Goal: Information Seeking & Learning: Learn about a topic

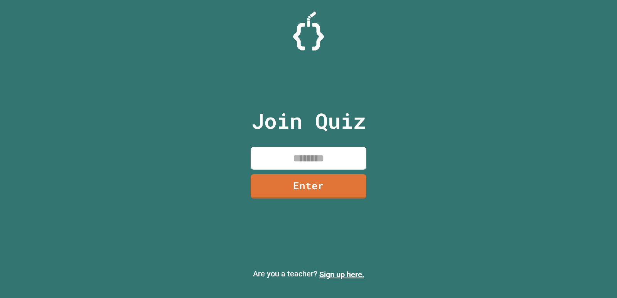
drag, startPoint x: 302, startPoint y: 155, endPoint x: 306, endPoint y: 153, distance: 4.9
click at [303, 154] on input at bounding box center [309, 158] width 116 height 23
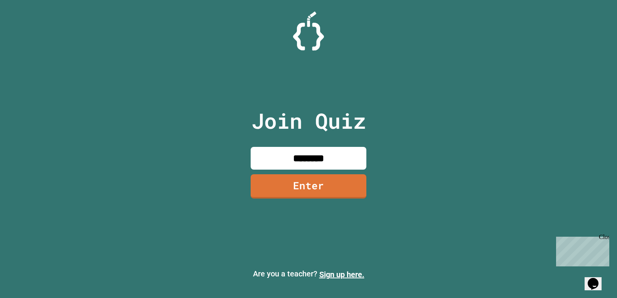
type input "********"
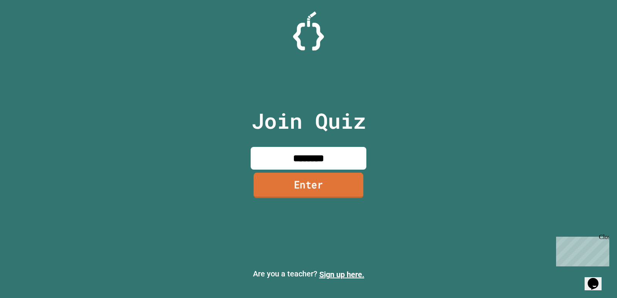
click at [317, 188] on link "Enter" at bounding box center [309, 185] width 110 height 25
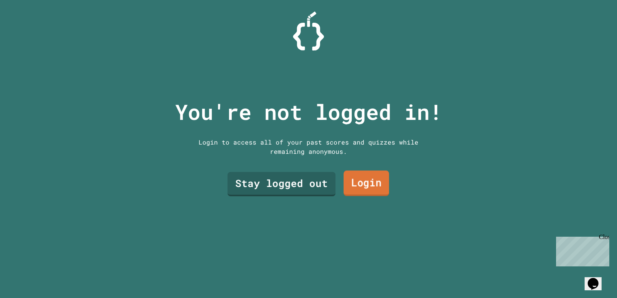
click at [367, 181] on link "Login" at bounding box center [367, 183] width 46 height 25
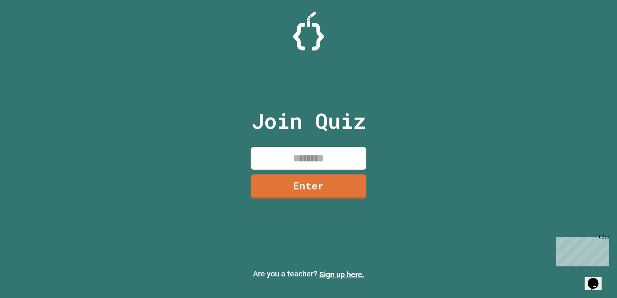
click at [310, 160] on input at bounding box center [309, 158] width 116 height 23
type input "********"
click at [256, 191] on div "Join Quiz ******** Enter" at bounding box center [309, 149] width 130 height 260
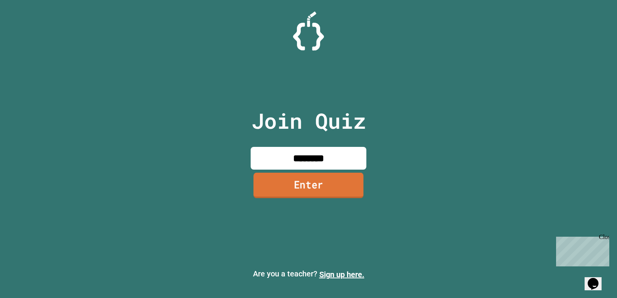
click at [311, 180] on link "Enter" at bounding box center [308, 185] width 110 height 25
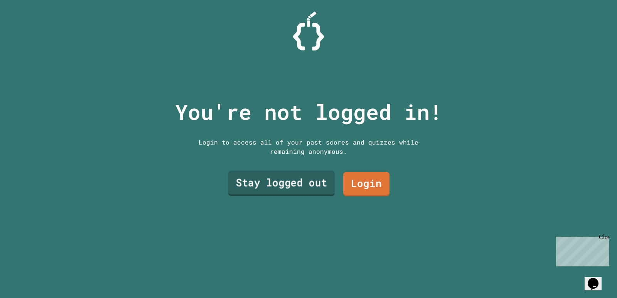
click at [263, 183] on link "Stay logged out" at bounding box center [281, 183] width 106 height 25
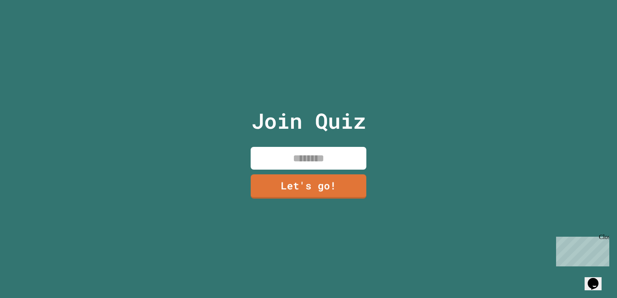
click at [303, 149] on input at bounding box center [309, 158] width 116 height 23
type input "*****"
click at [318, 188] on link "Let's go!" at bounding box center [309, 185] width 114 height 25
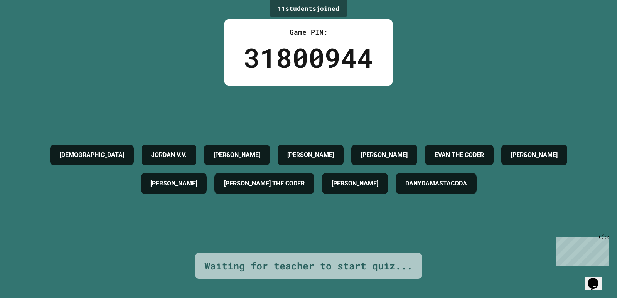
click at [245, 182] on h4 "[PERSON_NAME] THE CODER" at bounding box center [264, 183] width 81 height 9
click at [242, 193] on div "[PERSON_NAME] THE CODER" at bounding box center [265, 183] width 100 height 21
click at [165, 179] on h4 "[PERSON_NAME]" at bounding box center [173, 183] width 47 height 9
click at [165, 180] on h4 "[PERSON_NAME]" at bounding box center [173, 183] width 47 height 9
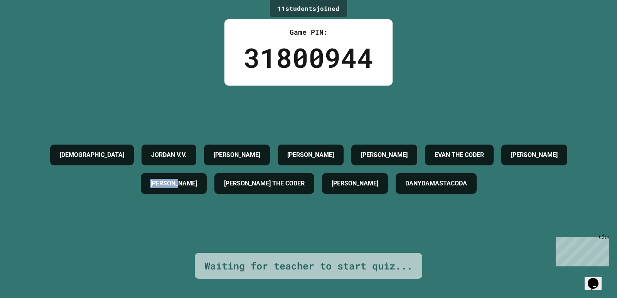
drag, startPoint x: 183, startPoint y: 171, endPoint x: 187, endPoint y: 167, distance: 5.2
drag, startPoint x: 187, startPoint y: 167, endPoint x: 247, endPoint y: 140, distance: 65.4
click at [247, 150] on h4 "[PERSON_NAME]" at bounding box center [237, 154] width 47 height 9
click at [255, 145] on div "[PERSON_NAME]" at bounding box center [237, 155] width 66 height 21
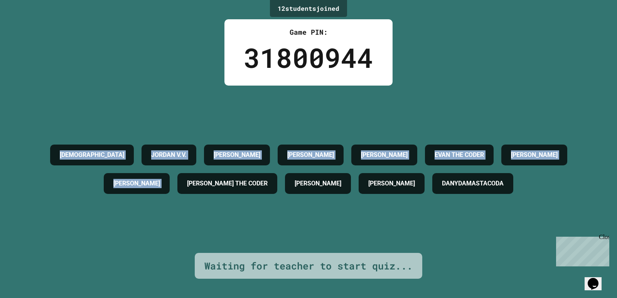
drag, startPoint x: 0, startPoint y: 93, endPoint x: 199, endPoint y: 236, distance: 245.0
click at [199, 236] on div "12 student s joined Game PIN: 31800944 [PERSON_NAME] V.V. [PERSON_NAME] [PERSON…" at bounding box center [308, 149] width 617 height 298
click at [199, 236] on div "[PERSON_NAME] V.V. [PERSON_NAME] [PERSON_NAME] THE [PERSON_NAME] [PERSON_NAME] …" at bounding box center [308, 169] width 579 height 167
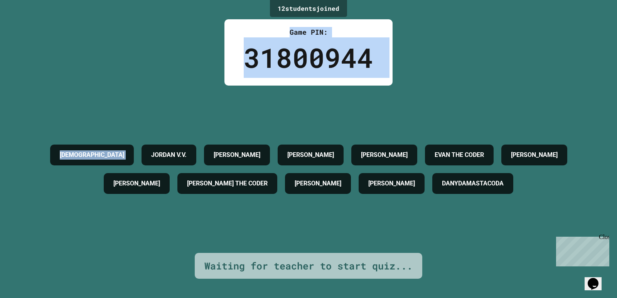
drag, startPoint x: 244, startPoint y: 32, endPoint x: 126, endPoint y: 29, distance: 117.7
click at [126, 29] on div "12 student s joined Game PIN: 31800944 [PERSON_NAME] V.V. [PERSON_NAME] [PERSON…" at bounding box center [308, 149] width 617 height 298
drag, startPoint x: 126, startPoint y: 29, endPoint x: 58, endPoint y: 46, distance: 70.2
click at [58, 46] on div "12 student s joined Game PIN: 31800944 [PERSON_NAME] V.V. [PERSON_NAME] [PERSON…" at bounding box center [308, 149] width 617 height 298
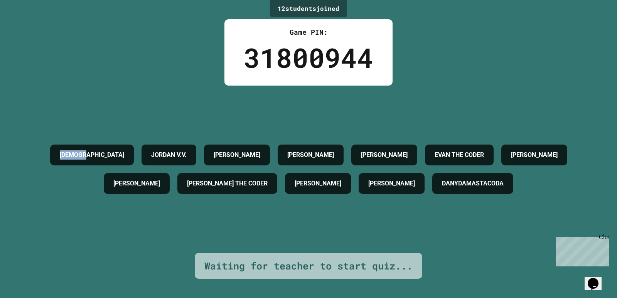
click at [58, 46] on div "12 student s joined Game PIN: 31800944 [PERSON_NAME] V.V. [PERSON_NAME] [PERSON…" at bounding box center [308, 149] width 617 height 298
click at [106, 52] on div "12 student s joined Game PIN: 31800944 [PERSON_NAME] V.V. [PERSON_NAME] [PERSON…" at bounding box center [308, 149] width 617 height 298
click at [142, 153] on div "JORDAN V.V." at bounding box center [169, 155] width 55 height 21
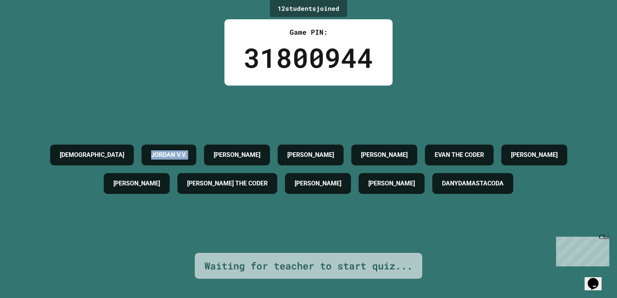
click at [142, 153] on div "JORDAN V.V." at bounding box center [169, 155] width 55 height 21
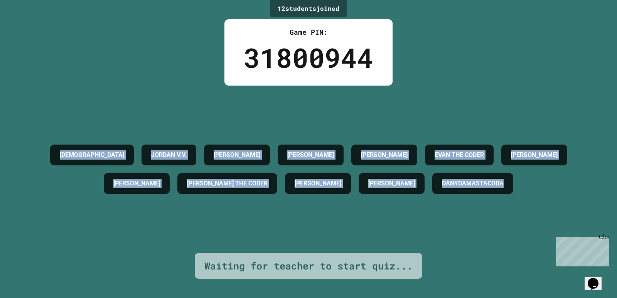
drag, startPoint x: 25, startPoint y: 129, endPoint x: 588, endPoint y: 157, distance: 564.0
click at [598, 164] on div "12 student s joined Game PIN: 31800944 [PERSON_NAME] V.V. [PERSON_NAME] [PERSON…" at bounding box center [308, 149] width 617 height 298
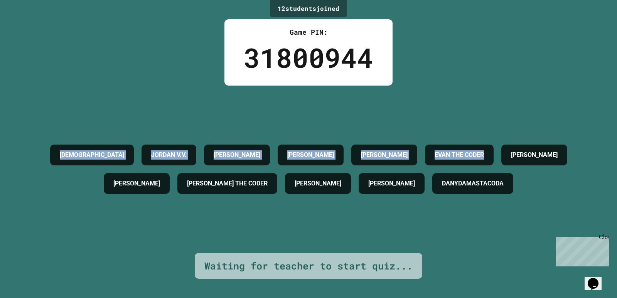
click at [402, 109] on div "[PERSON_NAME] V.V. [PERSON_NAME] [PERSON_NAME] THE [PERSON_NAME] [PERSON_NAME] …" at bounding box center [308, 169] width 579 height 167
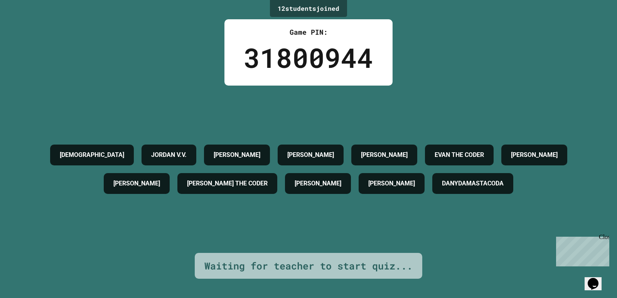
drag, startPoint x: 302, startPoint y: 103, endPoint x: 251, endPoint y: 101, distance: 51.0
click at [289, 103] on div "[PERSON_NAME] V.V. [PERSON_NAME] [PERSON_NAME] THE [PERSON_NAME] [PERSON_NAME] …" at bounding box center [308, 169] width 579 height 167
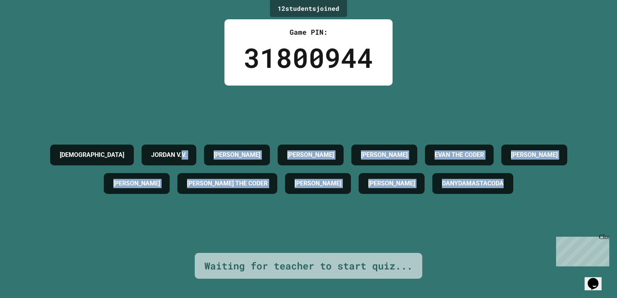
drag, startPoint x: 181, startPoint y: 98, endPoint x: 599, endPoint y: 168, distance: 424.1
click at [599, 168] on div "12 student s joined Game PIN: 31800944 [PERSON_NAME] V.V. [PERSON_NAME] [PERSON…" at bounding box center [308, 149] width 617 height 298
click at [544, 83] on div "12 student s joined Game PIN: 31800944 [PERSON_NAME] V.V. [PERSON_NAME] [PERSON…" at bounding box center [308, 149] width 617 height 298
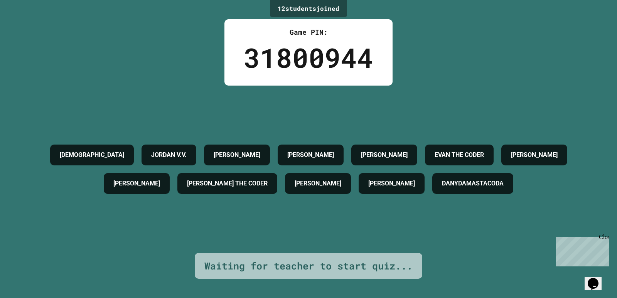
click at [606, 238] on div "Close" at bounding box center [604, 239] width 10 height 10
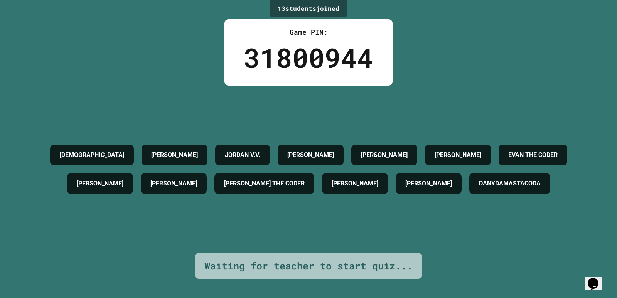
click at [481, 150] on h4 "[PERSON_NAME]" at bounding box center [458, 154] width 47 height 9
click at [118, 103] on div "UPAASNA [PERSON_NAME] [PERSON_NAME] [PERSON_NAME] [PERSON_NAME] THE [PERSON_NAM…" at bounding box center [308, 169] width 579 height 167
click at [375, 74] on div "Game PIN: 31800944" at bounding box center [309, 52] width 168 height 66
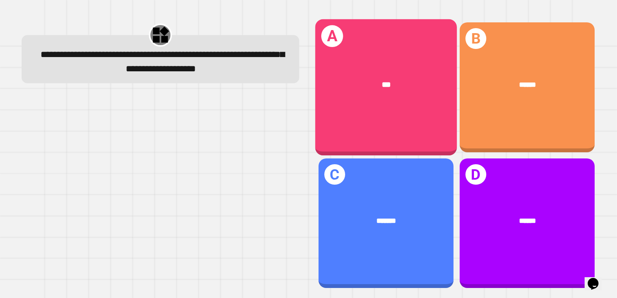
drag, startPoint x: 388, startPoint y: 40, endPoint x: 391, endPoint y: 43, distance: 4.1
click at [391, 43] on div "A ***" at bounding box center [386, 87] width 142 height 136
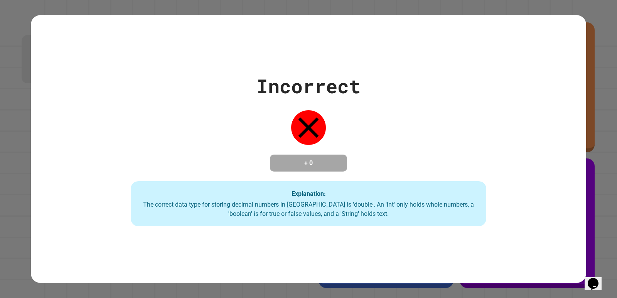
click at [321, 140] on div "Incorrect + 0 Explanation: The correct data type for storing decimal numbers in…" at bounding box center [308, 149] width 508 height 155
click at [276, 93] on div "Incorrect + 0 Explanation: The correct data type for storing decimal numbers in…" at bounding box center [308, 149] width 508 height 155
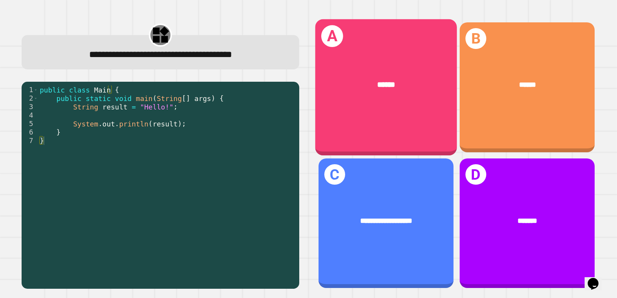
click at [388, 72] on div "******" at bounding box center [386, 85] width 142 height 43
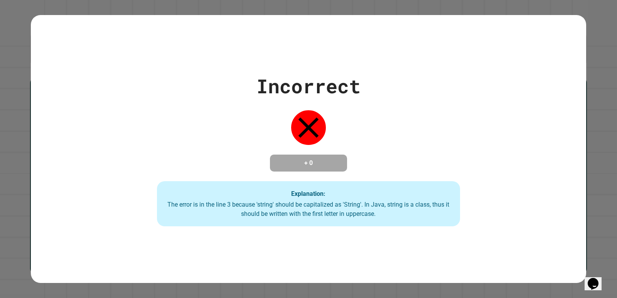
drag, startPoint x: 316, startPoint y: 128, endPoint x: 300, endPoint y: 123, distance: 16.5
click at [313, 128] on icon at bounding box center [308, 127] width 35 height 35
drag, startPoint x: 300, startPoint y: 123, endPoint x: 189, endPoint y: 1, distance: 165.5
click at [299, 116] on icon at bounding box center [308, 127] width 35 height 35
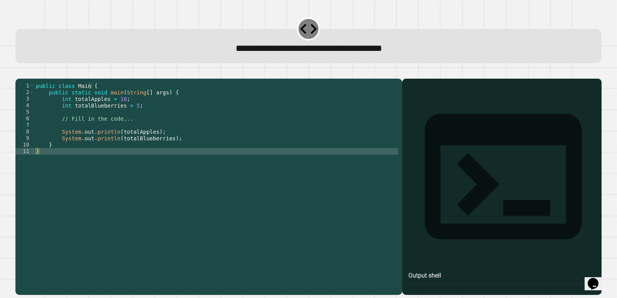
click at [162, 148] on div "public class Main { public static void main ( String [ ] args ) { int totalAppl…" at bounding box center [216, 178] width 364 height 190
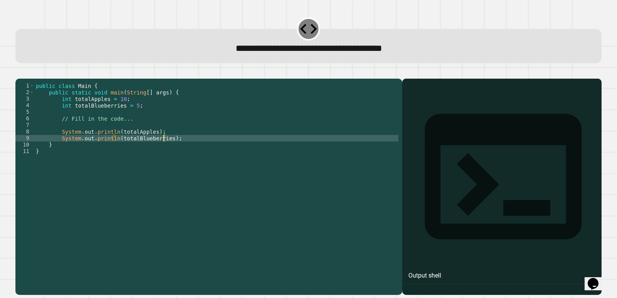
click at [130, 116] on div "public class Main { public static void main ( String [ ] args ) { int totalAppl…" at bounding box center [216, 178] width 364 height 190
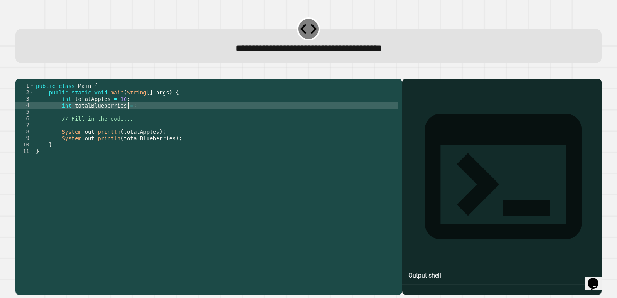
scroll to position [0, 7]
type textarea "**********"
click at [300, 79] on div at bounding box center [308, 73] width 586 height 9
click at [19, 72] on button "button" at bounding box center [19, 72] width 0 height 0
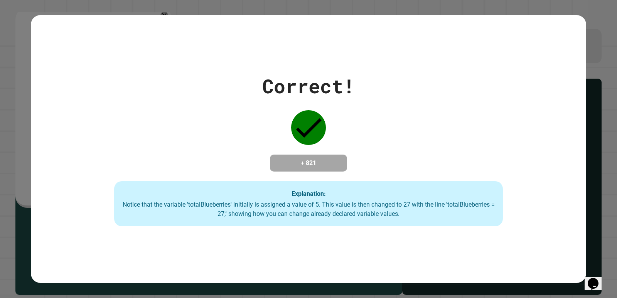
click at [288, 127] on div "Correct! + 821 Explanation: Notice that the variable 'totalBlueberries' initial…" at bounding box center [309, 149] width 556 height 155
click at [289, 125] on div at bounding box center [308, 127] width 39 height 39
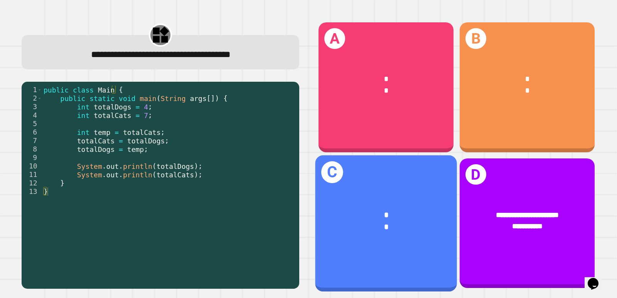
click at [370, 194] on div "* *" at bounding box center [386, 221] width 142 height 55
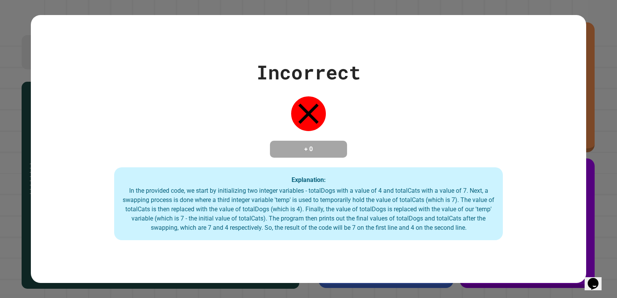
drag, startPoint x: 218, startPoint y: 125, endPoint x: 220, endPoint y: 83, distance: 42.1
click at [221, 120] on div "Incorrect + 0 Explanation: In the provided code, we start by initializing two i…" at bounding box center [309, 149] width 556 height 183
click at [218, 64] on div "Incorrect + 0 Explanation: In the provided code, we start by initializing two i…" at bounding box center [309, 149] width 556 height 183
click at [217, 64] on div "Incorrect + 0 Explanation: In the provided code, we start by initializing two i…" at bounding box center [309, 149] width 556 height 183
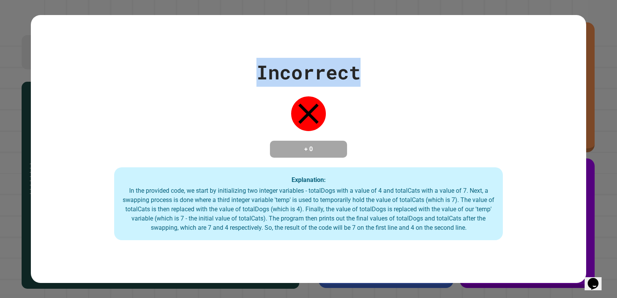
click at [217, 64] on div "Incorrect + 0 Explanation: In the provided code, we start by initializing two i…" at bounding box center [309, 149] width 556 height 183
click at [261, 86] on div "Incorrect + 0 Explanation: In the provided code, we start by initializing two i…" at bounding box center [309, 149] width 556 height 183
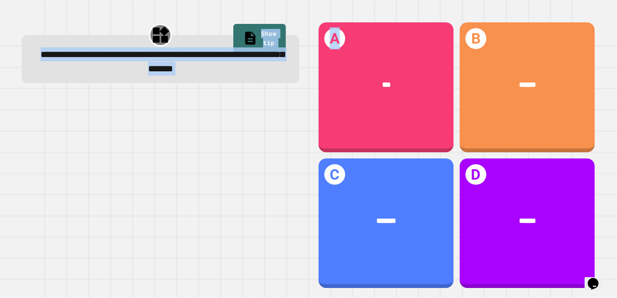
drag, startPoint x: 26, startPoint y: 51, endPoint x: 303, endPoint y: 79, distance: 278.7
click at [303, 79] on div "**********" at bounding box center [308, 155] width 593 height 286
copy div "**********"
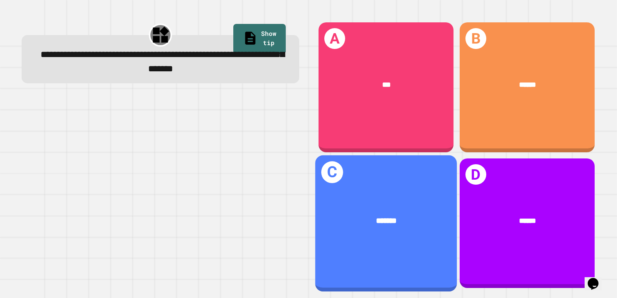
click at [371, 184] on div "C *******" at bounding box center [386, 223] width 142 height 136
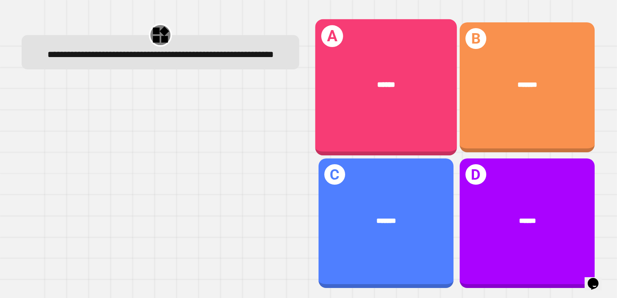
click at [355, 37] on div "A ******" at bounding box center [386, 87] width 142 height 136
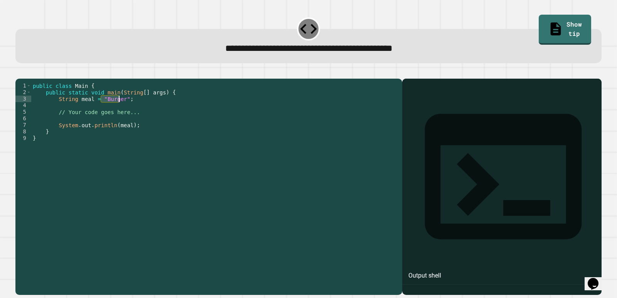
drag, startPoint x: 100, startPoint y: 109, endPoint x: 118, endPoint y: 112, distance: 18.0
click at [118, 112] on div "public class Main { public static void main ( String [ ] args ) { String meal =…" at bounding box center [214, 178] width 367 height 190
click at [62, 128] on div "public class Main { public static void main ( String [ ] args ) { String meal =…" at bounding box center [214, 178] width 367 height 190
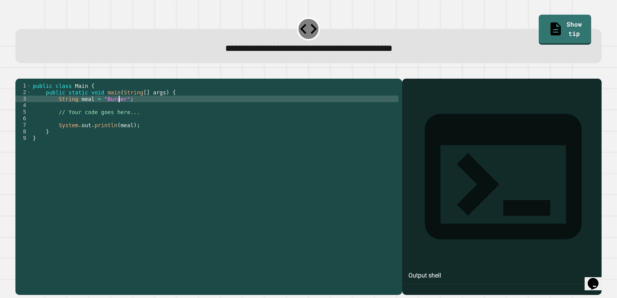
click at [119, 110] on div "public class Main { public static void main ( String [ ] args ) { String meal =…" at bounding box center [214, 178] width 367 height 190
type textarea "**********"
click at [19, 72] on button "button" at bounding box center [19, 72] width 0 height 0
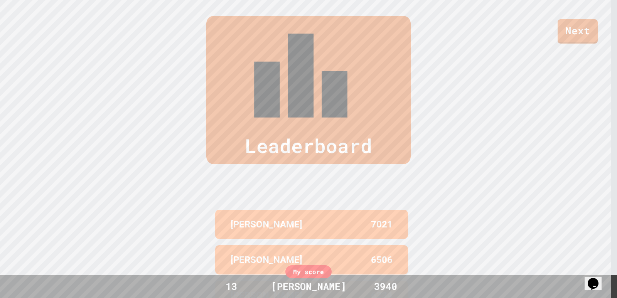
scroll to position [321, 0]
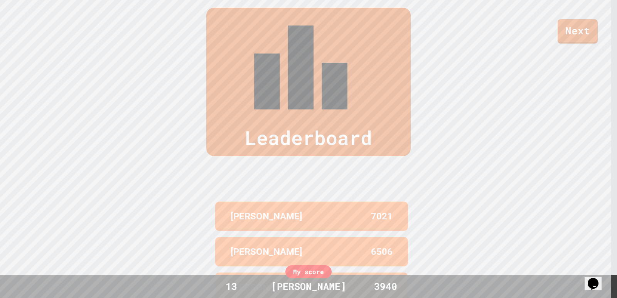
click at [309, 270] on div "My score" at bounding box center [308, 271] width 46 height 13
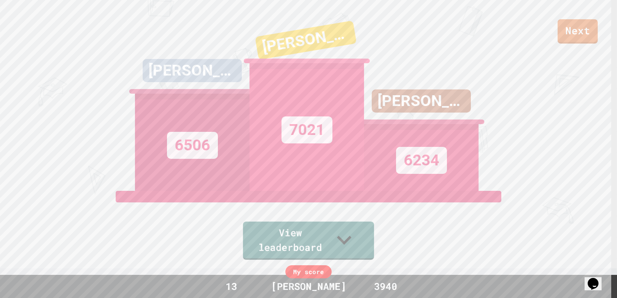
scroll to position [13, 0]
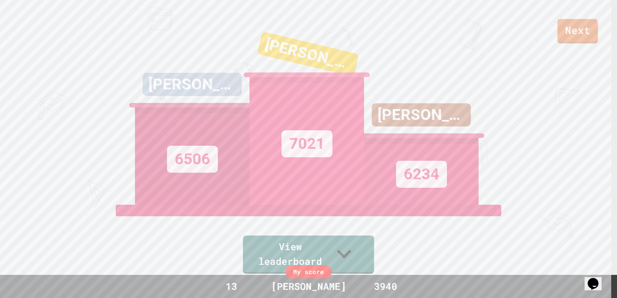
click at [575, 43] on link "Next" at bounding box center [578, 31] width 41 height 25
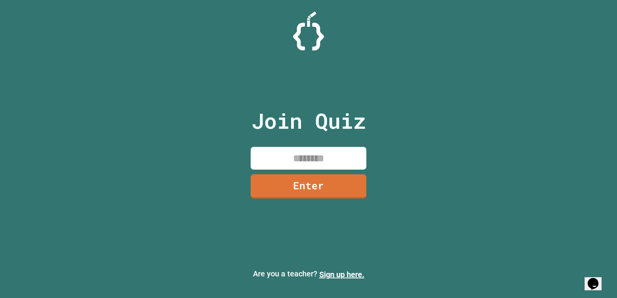
click at [298, 150] on input at bounding box center [309, 158] width 116 height 23
drag, startPoint x: 337, startPoint y: 14, endPoint x: 276, endPoint y: 22, distance: 61.9
click at [285, 22] on div at bounding box center [308, 31] width 617 height 39
click at [266, 22] on div at bounding box center [308, 31] width 617 height 39
click at [306, 164] on input at bounding box center [309, 158] width 116 height 23
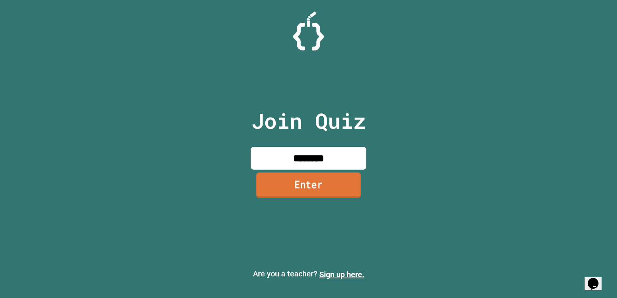
type input "********"
click at [306, 180] on link "Enter" at bounding box center [308, 184] width 105 height 25
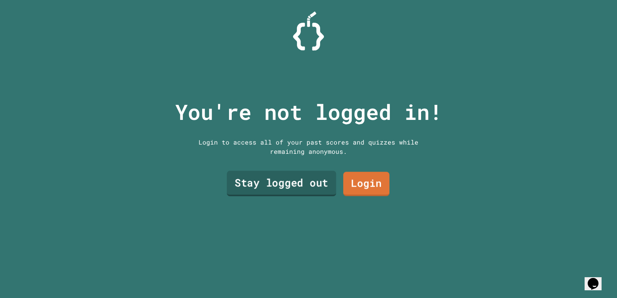
click at [278, 182] on link "Stay logged out" at bounding box center [282, 183] width 110 height 25
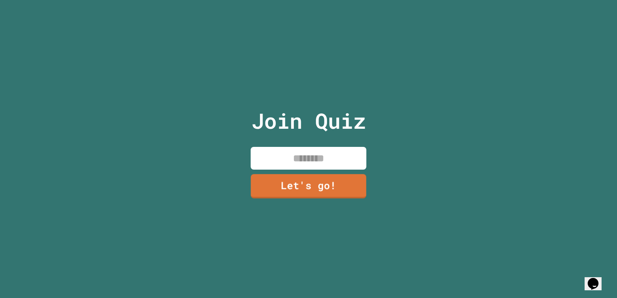
click at [289, 154] on input at bounding box center [309, 158] width 116 height 23
type input "*****"
click at [303, 185] on link "Let's go!" at bounding box center [309, 185] width 118 height 25
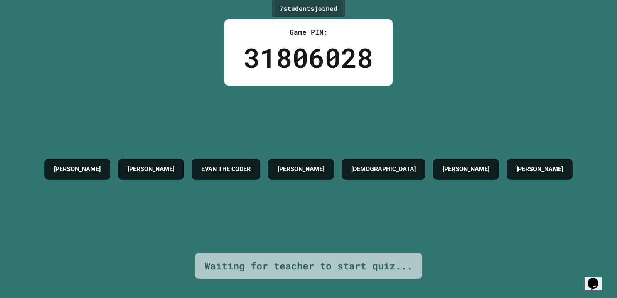
click at [507, 180] on div "[PERSON_NAME]" at bounding box center [540, 169] width 66 height 21
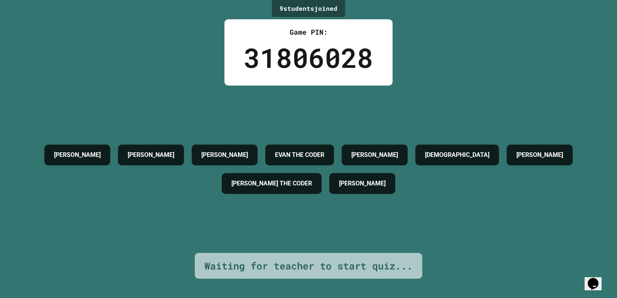
drag, startPoint x: 246, startPoint y: 187, endPoint x: 463, endPoint y: 188, distance: 216.8
click at [395, 188] on div "[PERSON_NAME]" at bounding box center [362, 183] width 66 height 21
click at [523, 206] on div "[PERSON_NAME] [PERSON_NAME] THE [PERSON_NAME] [PERSON_NAME] THE CODER [PERSON_N…" at bounding box center [308, 169] width 579 height 167
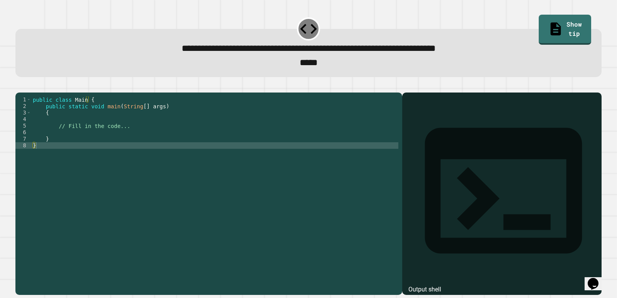
click at [219, 159] on div "public class Main { public static void main ( String [ ] args ) { // Fill in th…" at bounding box center [214, 184] width 367 height 177
click at [19, 86] on button "button" at bounding box center [19, 86] width 0 height 0
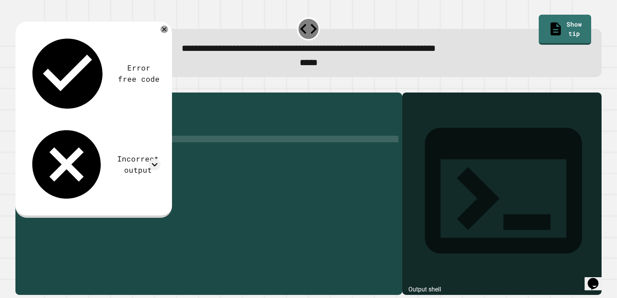
click at [49, 155] on div "public class Main { public static void main ( String [ ] args ) { // Fill in th…" at bounding box center [214, 184] width 367 height 177
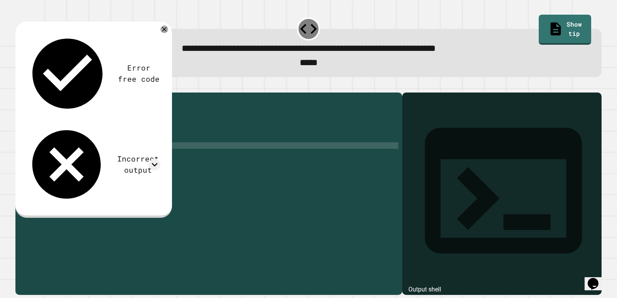
click at [52, 160] on div "public class Main { public static void main ( String [ ] args ) { // Fill in th…" at bounding box center [214, 184] width 367 height 177
click at [27, 94] on icon "button" at bounding box center [24, 90] width 4 height 5
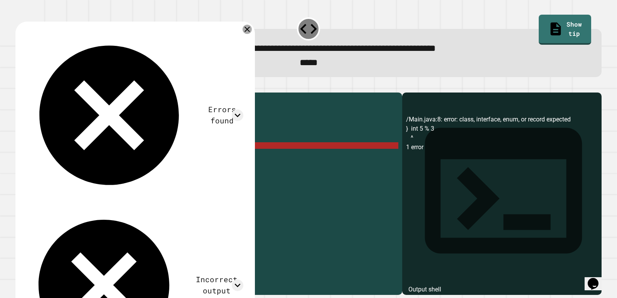
click at [252, 29] on icon at bounding box center [247, 29] width 9 height 9
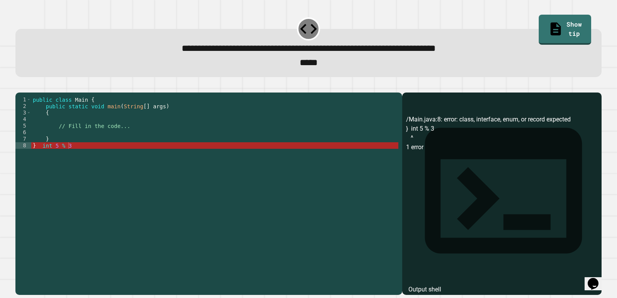
click at [93, 158] on div "public class Main { public static void main ( String [ ] args ) { // Fill in th…" at bounding box center [214, 184] width 367 height 177
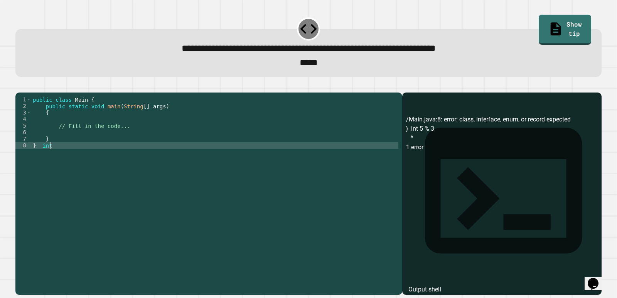
scroll to position [0, 0]
drag, startPoint x: 400, startPoint y: 144, endPoint x: 440, endPoint y: 148, distance: 40.7
click at [440, 147] on div "/Main.java:8: error: class, interface, enum, or record expected } int 5 % 3 ^ 1…" at bounding box center [502, 205] width 192 height 180
click at [440, 148] on div "/Main.java:8: error: class, interface, enum, or record expected } int 5 % 3 ^ 1…" at bounding box center [502, 205] width 192 height 180
click at [449, 159] on div "/Main.java:8: error: class, interface, enum, or record expected } int 5 % 3 ^ 1…" at bounding box center [502, 205] width 192 height 180
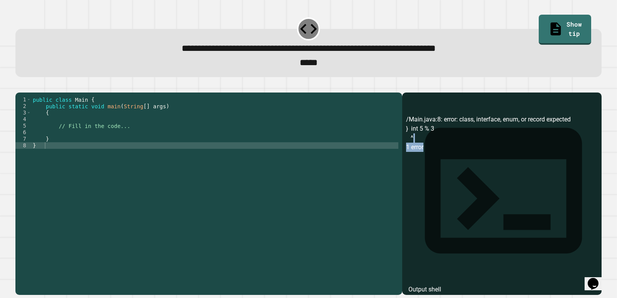
click at [450, 159] on div "/Main.java:8: error: class, interface, enum, or record expected } int 5 % 3 ^ 1…" at bounding box center [502, 205] width 192 height 180
click at [406, 152] on div "/Main.java:8: error: class, interface, enum, or record expected } int 5 % 3 ^ 1…" at bounding box center [502, 205] width 192 height 180
click at [407, 150] on div "/Main.java:8: error: class, interface, enum, or record expected } int 5 % 3 ^ 1…" at bounding box center [502, 205] width 192 height 180
drag, startPoint x: 407, startPoint y: 150, endPoint x: 402, endPoint y: 152, distance: 5.9
click at [406, 152] on div "/Main.java:8: error: class, interface, enum, or record expected } int 5 % 3 ^ 1…" at bounding box center [502, 205] width 192 height 180
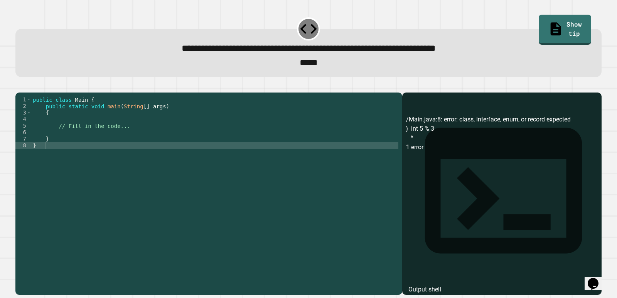
click at [409, 164] on div "/Main.java:8: error: class, interface, enum, or record expected } int 5 % 3 ^ 1…" at bounding box center [502, 205] width 192 height 180
click at [162, 162] on div "public class Main { public static void main ( String [ ] args ) { // Fill in th…" at bounding box center [214, 184] width 367 height 177
click at [82, 161] on div "public class Main { public static void main ( String [ ] args ) { // Fill in th…" at bounding box center [214, 184] width 367 height 177
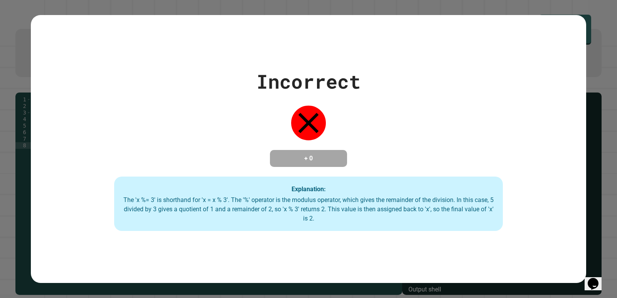
type textarea "*******"
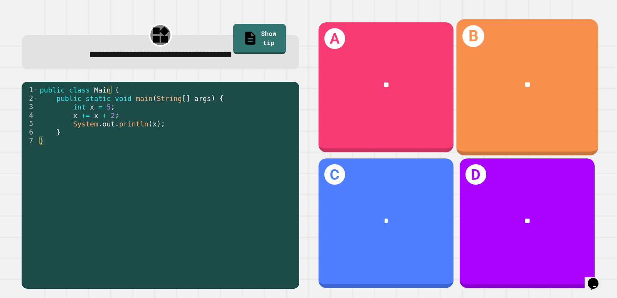
click at [488, 68] on div "**" at bounding box center [527, 85] width 142 height 43
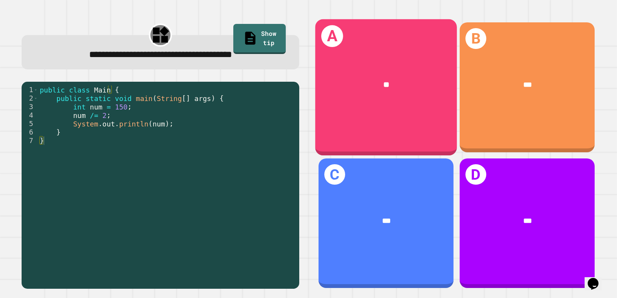
click at [360, 69] on div "**" at bounding box center [386, 85] width 142 height 43
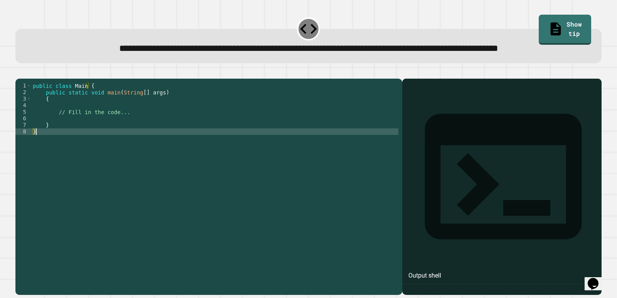
click at [85, 160] on div "public class Main { public static void main ( String [ ] args ) { // Fill in th…" at bounding box center [214, 171] width 367 height 177
type textarea "*"
click at [71, 145] on div "public class Main { public static void main ( String [ ] args ) { // Fill in th…" at bounding box center [214, 171] width 367 height 177
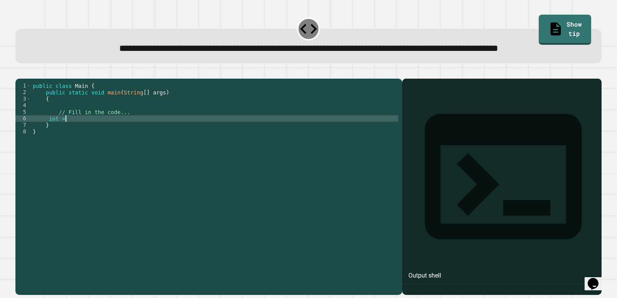
scroll to position [0, 2]
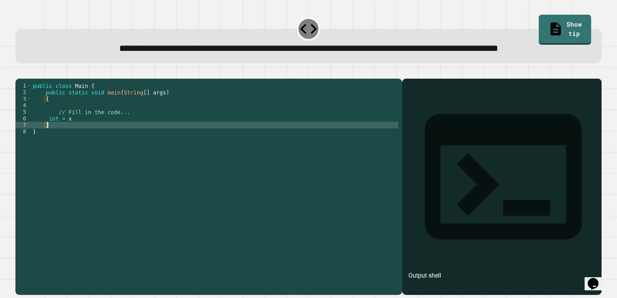
click at [76, 150] on div "public class Main { public static void main ( String [ ] args ) { // Fill in th…" at bounding box center [214, 171] width 367 height 177
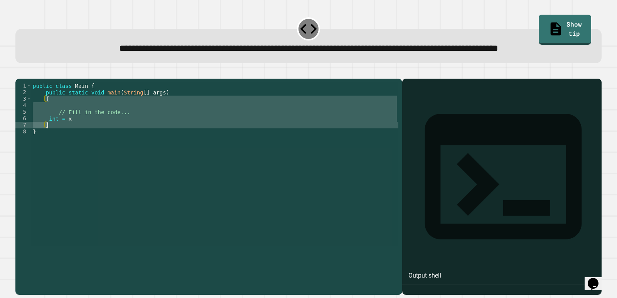
click at [76, 145] on div "public class Main { public static void main ( String [ ] args ) { // Fill in th…" at bounding box center [214, 165] width 367 height 164
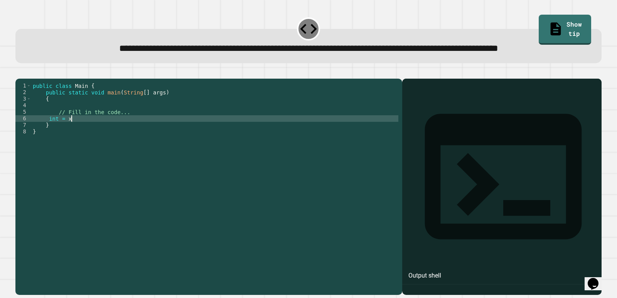
click at [76, 145] on div "public class Main { public static void main ( String [ ] args ) { // Fill in th…" at bounding box center [214, 171] width 367 height 177
click at [47, 144] on div "public class Main { public static void main ( String [ ] args ) { // Fill in th…" at bounding box center [214, 171] width 367 height 177
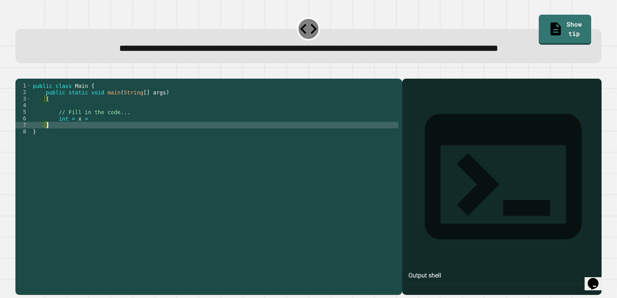
click at [98, 149] on div "public class Main { public static void main ( String [ ] args ) { // Fill in th…" at bounding box center [214, 171] width 367 height 177
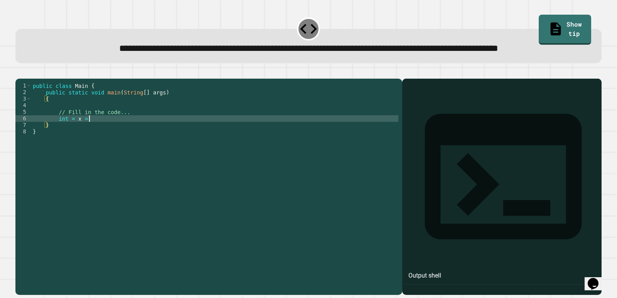
click at [95, 146] on div "public class Main { public static void main ( String [ ] args ) { // Fill in th…" at bounding box center [214, 171] width 367 height 177
click at [49, 124] on div "public class Main { public static void main ( String [ ] args ) { // Fill in th…" at bounding box center [214, 171] width 367 height 177
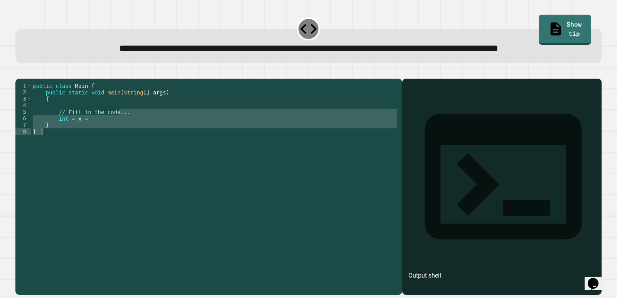
drag, startPoint x: 118, startPoint y: 136, endPoint x: 220, endPoint y: 166, distance: 105.7
click at [212, 169] on div "public class Main { public static void main ( String [ ] args ) { // Fill in th…" at bounding box center [214, 171] width 367 height 177
type textarea "* *"
click at [211, 185] on div "public class Main { public static void main ( String [ ] args ) { // Fill in th…" at bounding box center [214, 165] width 367 height 164
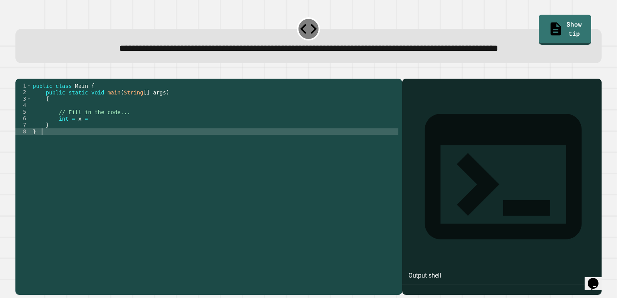
scroll to position [0, 0]
click at [184, 79] on div at bounding box center [308, 73] width 586 height 9
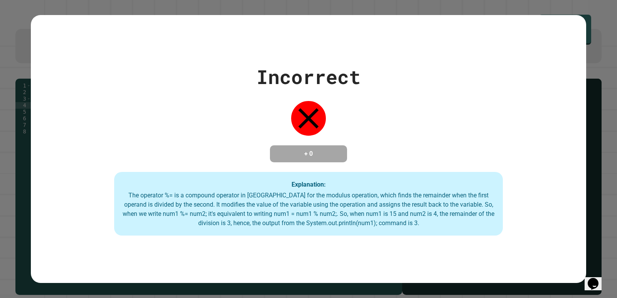
click at [55, 78] on div "Incorrect + 0 Explanation: The operator %= is a compound operator in [GEOGRAPHI…" at bounding box center [309, 150] width 556 height 174
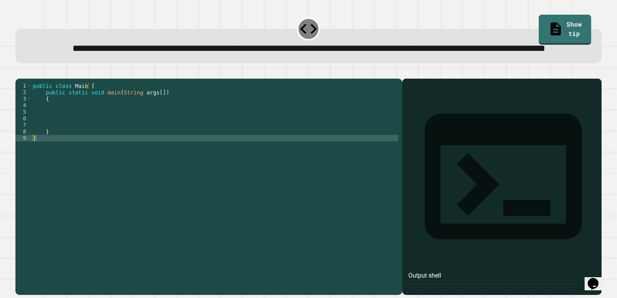
click at [67, 157] on div "public class Main { public static void main ( String args [ ]) { } }" at bounding box center [214, 171] width 367 height 177
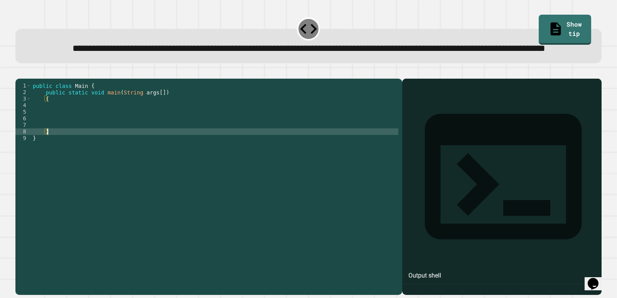
drag, startPoint x: 65, startPoint y: 138, endPoint x: 66, endPoint y: 133, distance: 4.3
click at [66, 138] on div "public class Main { public static void main ( String args [ ]) { } }" at bounding box center [214, 171] width 367 height 177
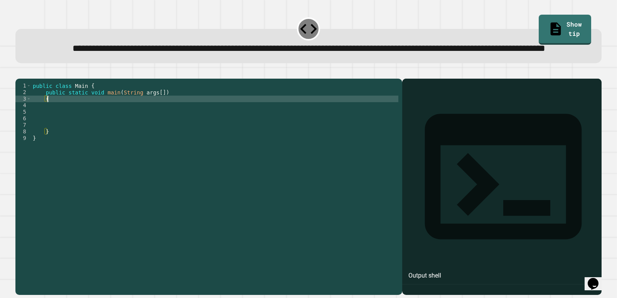
click at [67, 127] on div "public class Main { public static void main ( String args [ ]) { } }" at bounding box center [214, 171] width 367 height 177
click at [63, 128] on div "public class Main { public static void main ( String args [ ]) { } }" at bounding box center [214, 171] width 367 height 177
click at [50, 135] on div "public class Main { public static void main ( String args [ ]) { } }" at bounding box center [214, 171] width 367 height 177
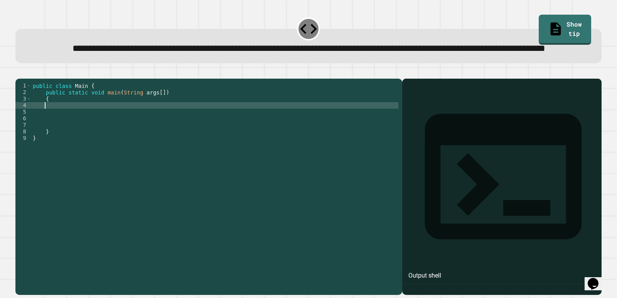
scroll to position [0, 0]
click at [151, 79] on div at bounding box center [308, 73] width 586 height 9
click at [4, 95] on div "**********" at bounding box center [308, 149] width 617 height 298
drag, startPoint x: 158, startPoint y: 92, endPoint x: 19, endPoint y: 162, distance: 155.1
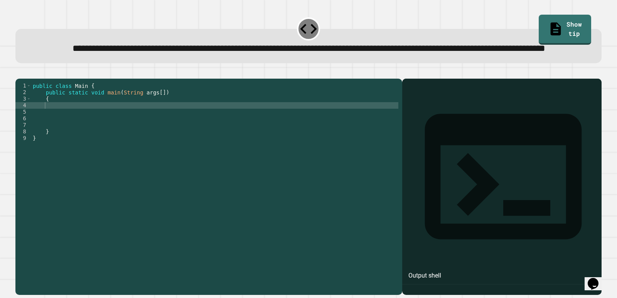
click at [22, 163] on div "1 2 3 4 5 6 7 8 9 public class Main { public static void main ( String args [ ]…" at bounding box center [308, 182] width 586 height 226
drag, startPoint x: 0, startPoint y: 145, endPoint x: 0, endPoint y: 151, distance: 5.4
click at [0, 151] on div "**********" at bounding box center [308, 149] width 617 height 298
click at [299, 24] on div at bounding box center [308, 28] width 23 height 23
click at [539, 20] on link "Show tip" at bounding box center [565, 29] width 53 height 31
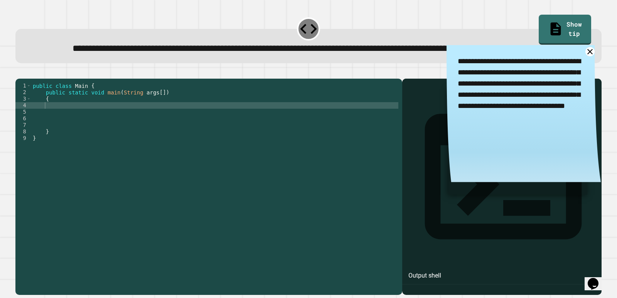
drag, startPoint x: 442, startPoint y: 71, endPoint x: 577, endPoint y: 135, distance: 149.1
click at [577, 123] on textarea "**********" at bounding box center [524, 84] width 154 height 78
click at [520, 188] on div "**********" at bounding box center [524, 116] width 154 height 143
drag, startPoint x: 519, startPoint y: 190, endPoint x: 512, endPoint y: 113, distance: 77.1
click at [476, 123] on div "**********" at bounding box center [524, 116] width 154 height 143
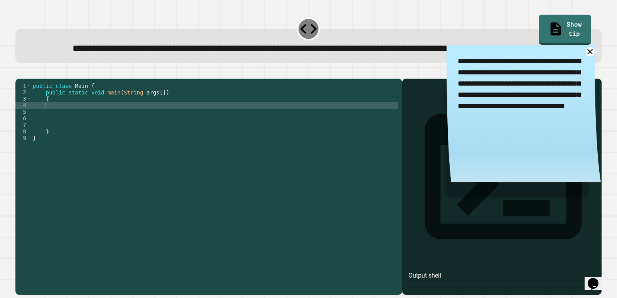
drag, startPoint x: 555, startPoint y: 123, endPoint x: 437, endPoint y: 49, distance: 139.0
click at [437, 49] on div "**********" at bounding box center [308, 39] width 593 height 54
click at [465, 188] on div "**********" at bounding box center [524, 116] width 154 height 143
drag, startPoint x: 495, startPoint y: 152, endPoint x: 483, endPoint y: 112, distance: 41.9
click at [483, 112] on div "**********" at bounding box center [524, 116] width 154 height 143
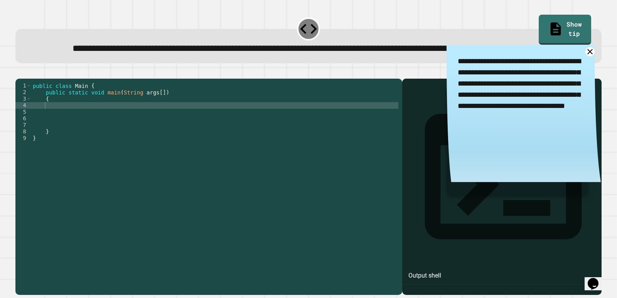
click at [501, 123] on textarea "**********" at bounding box center [524, 84] width 154 height 78
drag, startPoint x: 501, startPoint y: 132, endPoint x: 475, endPoint y: 154, distance: 34.8
click at [475, 154] on div "**********" at bounding box center [524, 116] width 154 height 143
drag, startPoint x: 475, startPoint y: 154, endPoint x: 498, endPoint y: 149, distance: 24.1
click at [477, 153] on div "**********" at bounding box center [524, 116] width 154 height 143
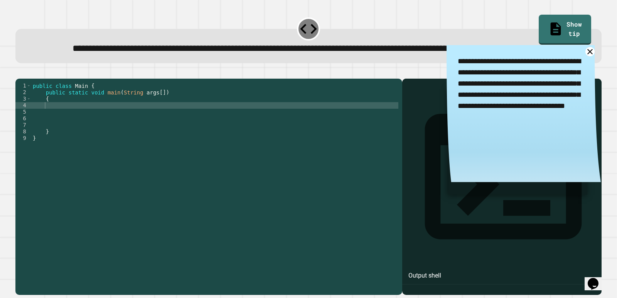
drag, startPoint x: 507, startPoint y: 133, endPoint x: 495, endPoint y: 72, distance: 62.9
click at [495, 72] on textarea "**********" at bounding box center [524, 84] width 154 height 78
click at [480, 123] on textarea "**********" at bounding box center [524, 84] width 154 height 78
click at [539, 19] on link "Show tip" at bounding box center [565, 28] width 52 height 31
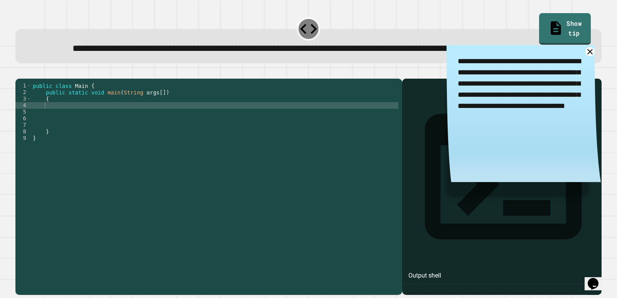
click at [539, 19] on link "Show tip" at bounding box center [565, 28] width 52 height 31
click at [587, 55] on icon at bounding box center [590, 51] width 7 height 7
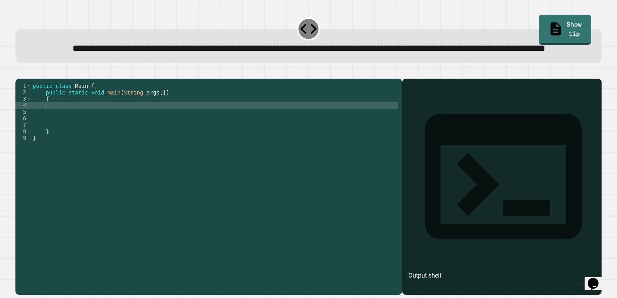
click at [557, 41] on div "**********" at bounding box center [308, 48] width 561 height 14
click at [554, 30] on link "Show tip" at bounding box center [565, 30] width 52 height 30
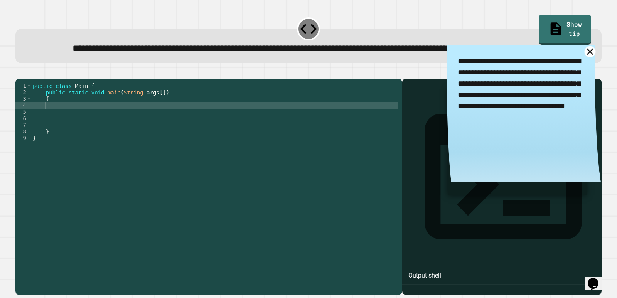
click at [585, 57] on icon at bounding box center [590, 51] width 11 height 11
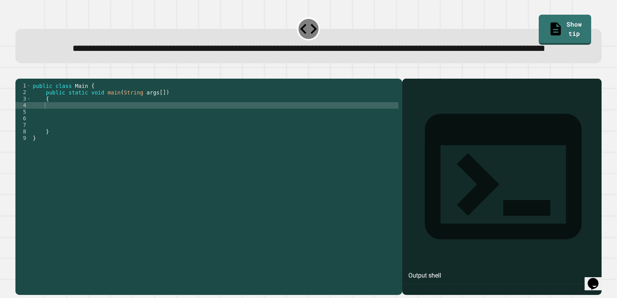
click at [560, 37] on div "**********" at bounding box center [308, 46] width 586 height 34
click at [558, 26] on link "Show tip" at bounding box center [565, 28] width 48 height 31
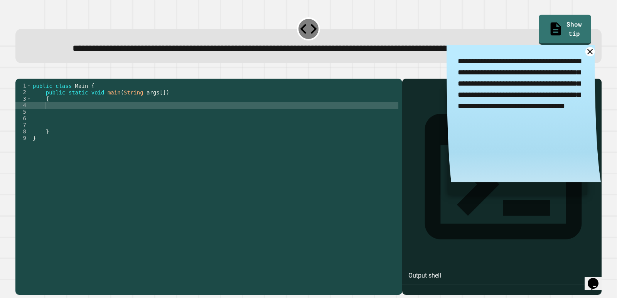
click at [586, 56] on icon at bounding box center [590, 51] width 9 height 9
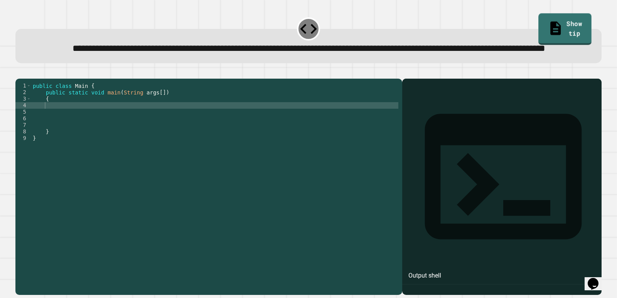
click at [561, 28] on link "Show tip" at bounding box center [565, 29] width 53 height 31
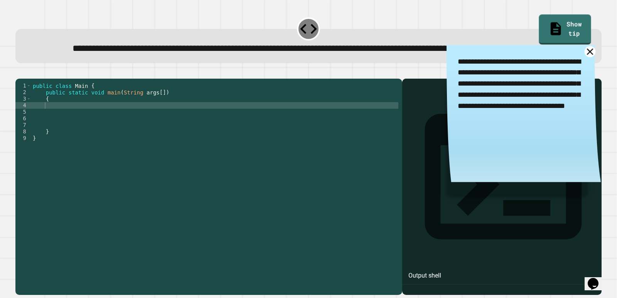
click at [587, 55] on icon at bounding box center [590, 51] width 7 height 7
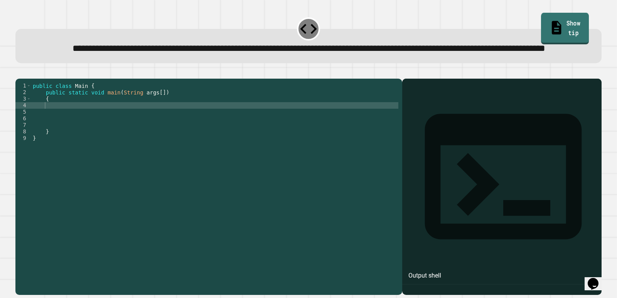
click at [565, 32] on link "Show tip" at bounding box center [565, 28] width 48 height 31
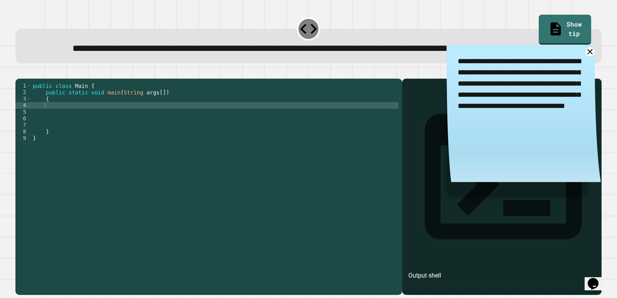
click at [578, 73] on textarea "**********" at bounding box center [524, 84] width 154 height 78
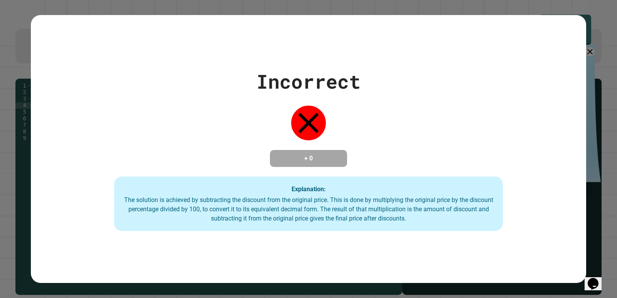
type textarea "**********"
drag, startPoint x: 271, startPoint y: 107, endPoint x: 276, endPoint y: 160, distance: 52.7
click at [268, 116] on div "Incorrect + 0 Explanation: The solution is achieved by subtracting the discount…" at bounding box center [309, 149] width 556 height 164
click at [600, 278] on div "Opens Chat This icon Opens the chat window." at bounding box center [593, 284] width 12 height 12
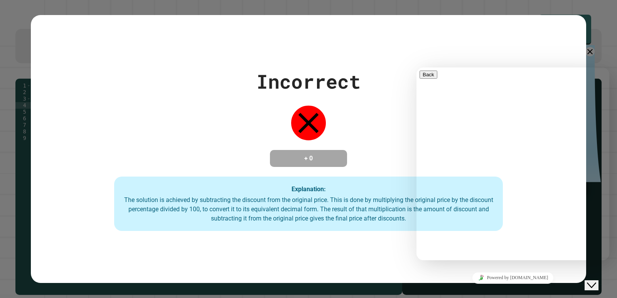
click at [335, 235] on div "Incorrect + 0 Explanation: The solution is achieved by subtracting the discount…" at bounding box center [309, 149] width 556 height 269
click at [589, 281] on div "Close Chat This icon closes the chat window." at bounding box center [591, 285] width 9 height 9
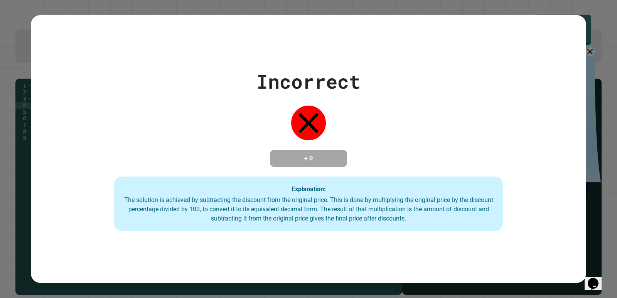
click at [589, 278] on div "Opens Chat This icon Opens the chat window." at bounding box center [593, 284] width 12 height 12
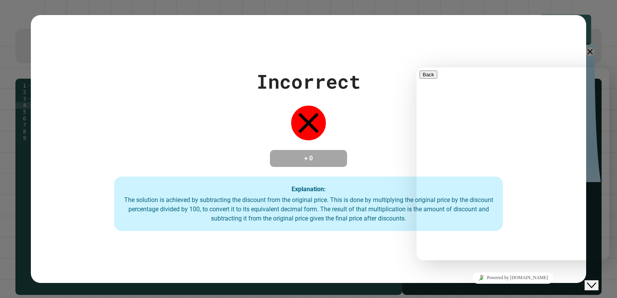
click at [589, 281] on div "Close Chat This icon closes the chat window." at bounding box center [591, 285] width 9 height 9
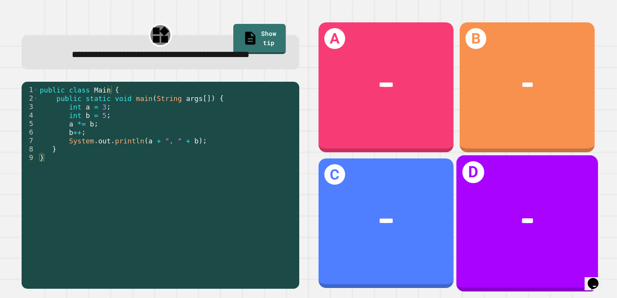
click at [522, 206] on div "****" at bounding box center [527, 221] width 142 height 43
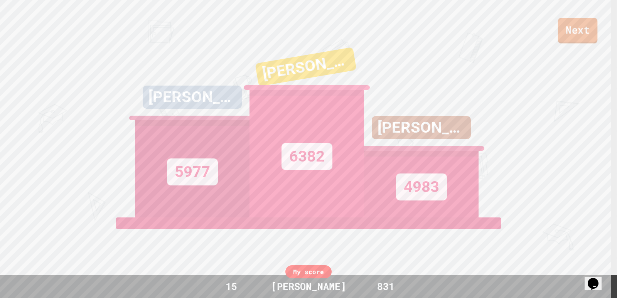
click at [576, 36] on link "Next" at bounding box center [577, 30] width 39 height 25
